Goal: Information Seeking & Learning: Find specific fact

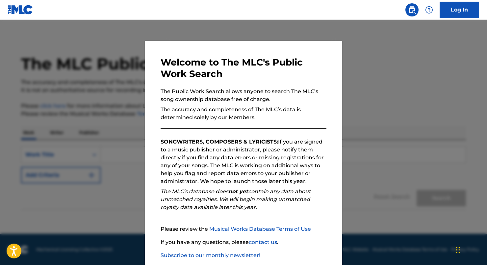
click at [374, 215] on div at bounding box center [243, 152] width 487 height 265
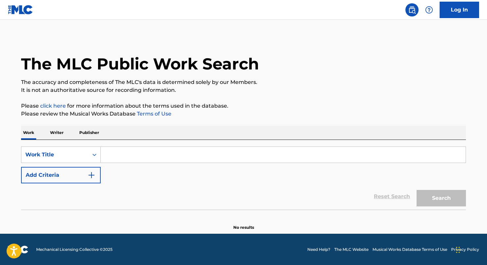
click at [136, 160] on input "Search Form" at bounding box center [283, 155] width 365 height 16
type input "Aventador"
click at [441, 198] on button "Search" at bounding box center [441, 198] width 49 height 16
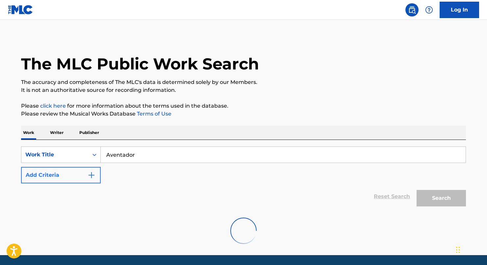
click at [92, 176] on img "Search Form" at bounding box center [92, 175] width 8 height 8
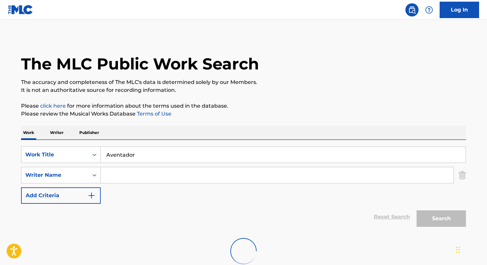
click at [121, 174] on input "Search Form" at bounding box center [277, 175] width 353 height 16
type input "[PERSON_NAME]"
click at [177, 201] on div "SearchWithCriteria611498f9-d53c-45be-95dd-016700eb0e77 Work Title Aventador Sea…" at bounding box center [243, 174] width 445 height 57
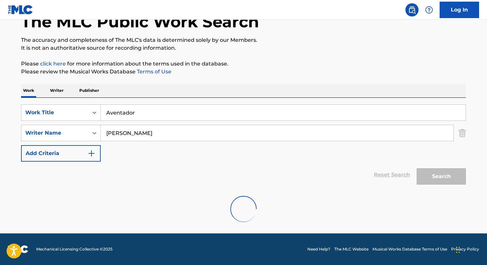
scroll to position [42, 0]
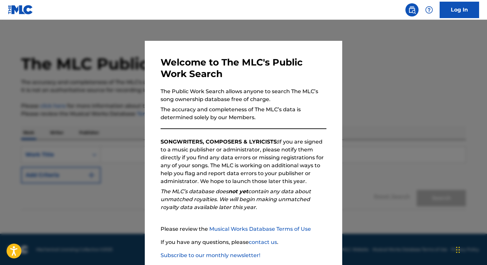
click at [385, 165] on div at bounding box center [243, 152] width 487 height 265
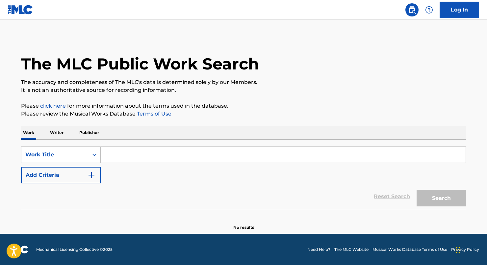
click at [191, 156] on input "Search Form" at bounding box center [283, 155] width 365 height 16
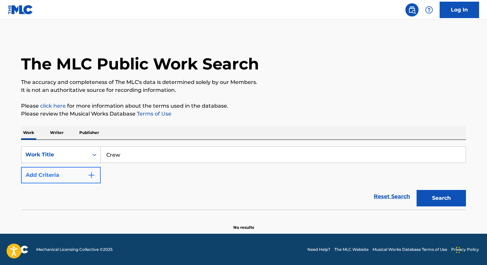
type input "Crew"
click at [63, 177] on button "Add Criteria" at bounding box center [61, 175] width 80 height 16
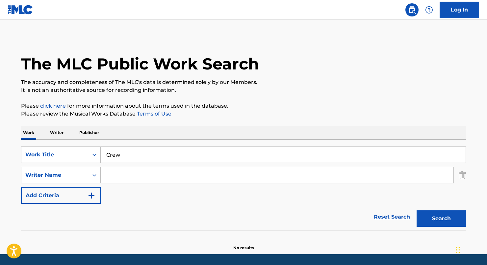
click at [152, 177] on input "Search Form" at bounding box center [277, 175] width 353 height 16
type input "[PERSON_NAME]"
click at [441, 219] on button "Search" at bounding box center [441, 218] width 49 height 16
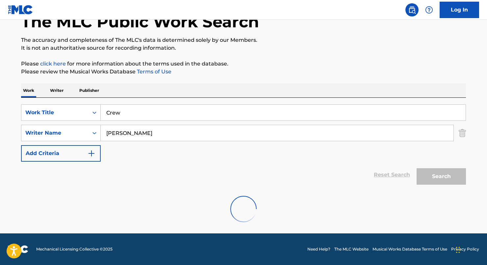
scroll to position [42, 0]
